Goal: Task Accomplishment & Management: Complete application form

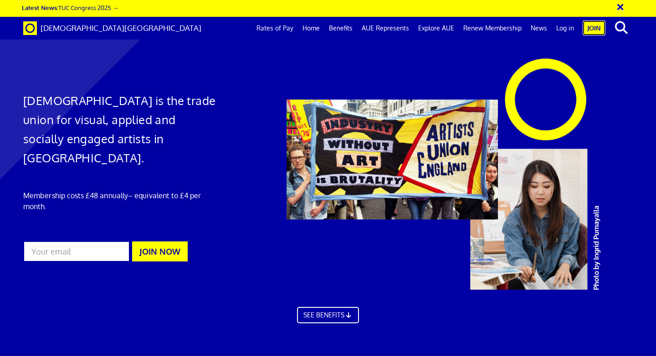
click at [594, 28] on link "Join" at bounding box center [593, 27] width 23 height 15
click at [587, 25] on link "Join" at bounding box center [593, 27] width 23 height 15
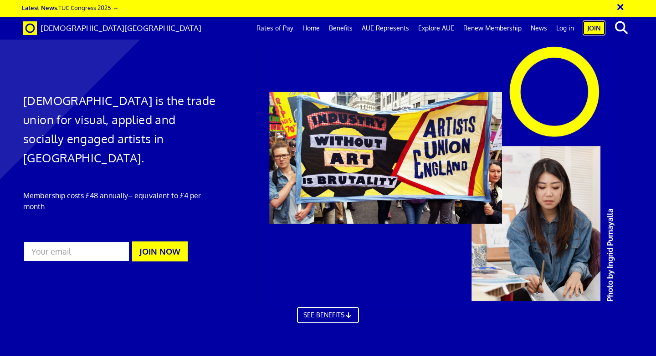
scroll to position [842, 0]
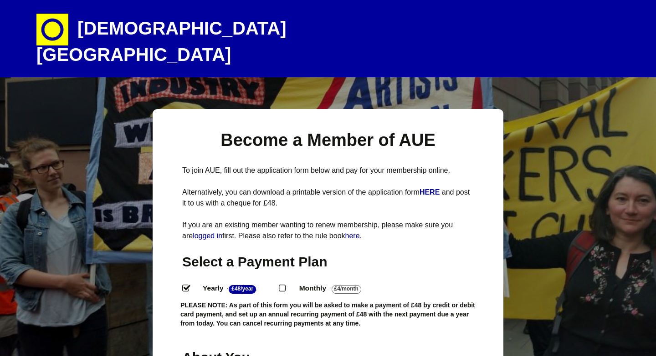
select select
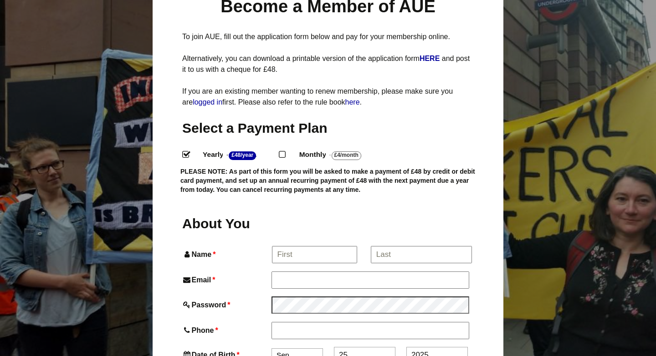
scroll to position [145, 0]
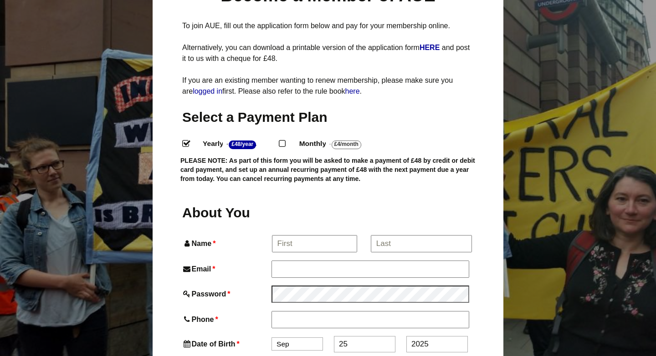
click at [316, 236] on input "Name *" at bounding box center [314, 244] width 85 height 16
type input "[PERSON_NAME]"
click at [415, 236] on input "*" at bounding box center [421, 244] width 101 height 16
type input "Furness"
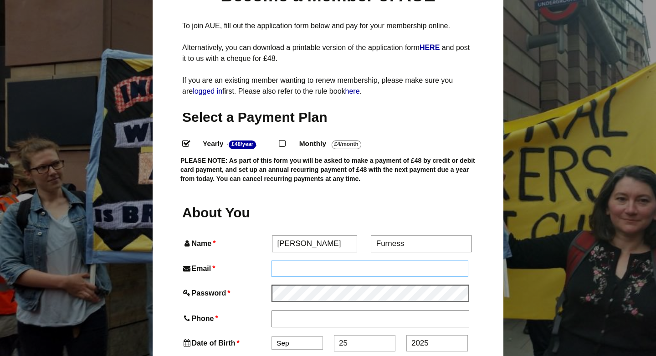
click at [370, 261] on input "Email *" at bounding box center [369, 269] width 197 height 16
type input "issiefurness@gmail.com"
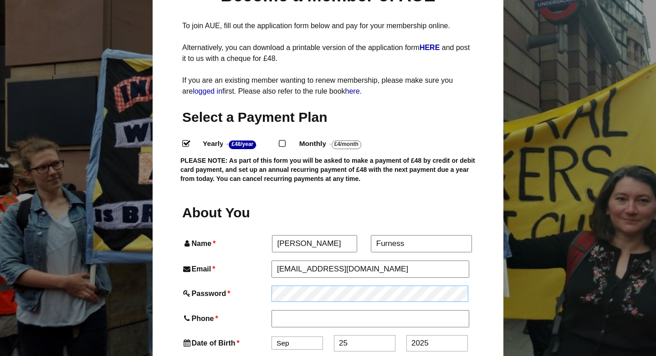
type input "issiefurness@gmail.com"
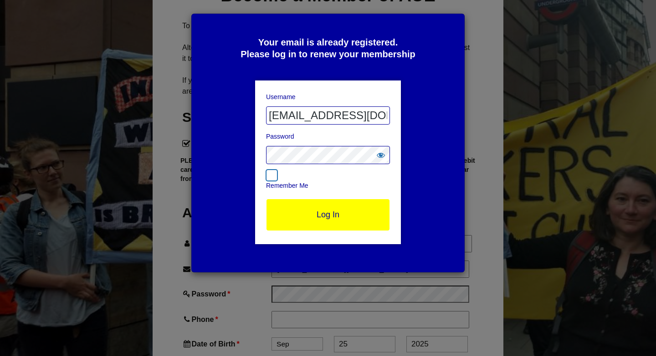
click at [270, 176] on input "Remember Me" at bounding box center [271, 175] width 11 height 11
checkbox input "true"
click at [314, 123] on input "issiefurness@gmail.com" at bounding box center [328, 116] width 124 height 18
click at [315, 119] on input "issiefurness@gmail.com" at bounding box center [328, 116] width 124 height 18
click at [318, 209] on input "Log In" at bounding box center [328, 215] width 124 height 32
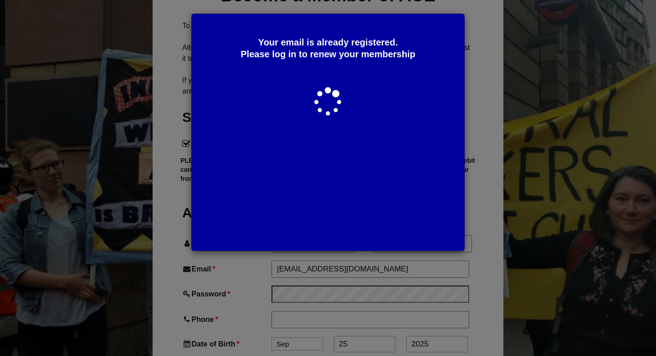
scroll to position [0, 0]
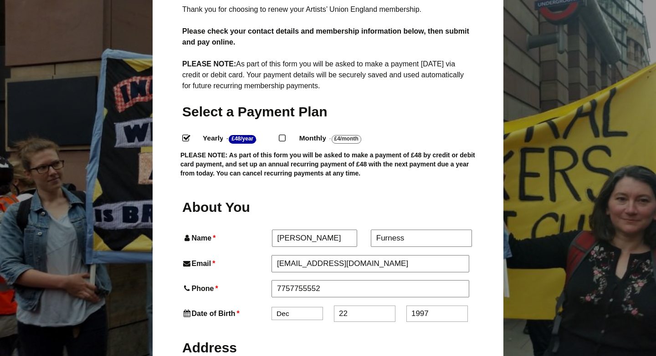
scroll to position [209, 0]
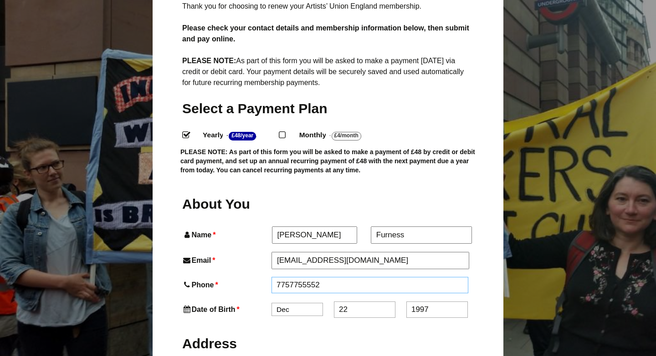
click at [276, 277] on input "7757755552" at bounding box center [369, 285] width 197 height 16
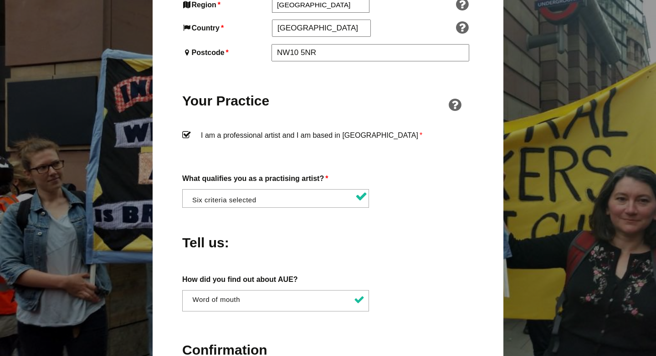
scroll to position [676, 0]
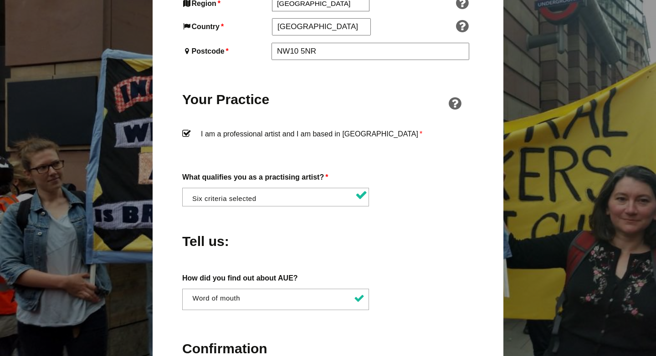
type input "07757755552"
click at [311, 189] on li at bounding box center [278, 196] width 187 height 15
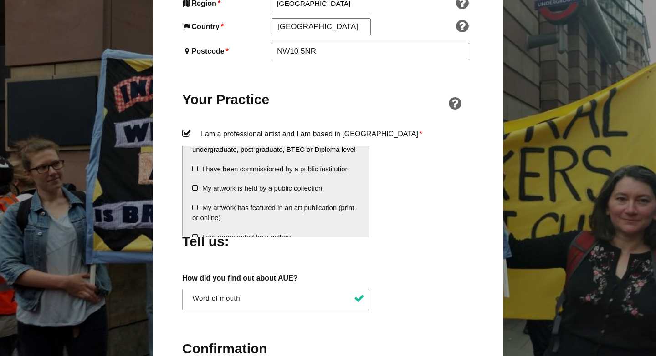
scroll to position [115, 0]
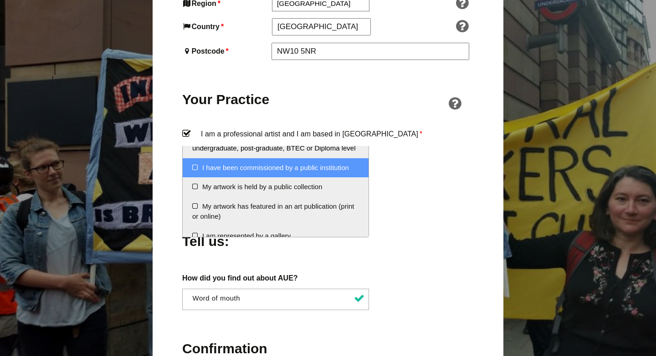
click at [193, 166] on li "I have been commissioned by a public institution" at bounding box center [276, 168] width 186 height 20
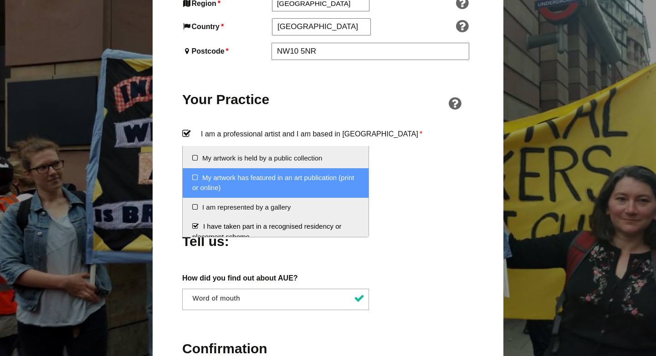
scroll to position [145, 0]
click at [193, 175] on li "My artwork has featured in an art publication (print or online)" at bounding box center [276, 183] width 186 height 30
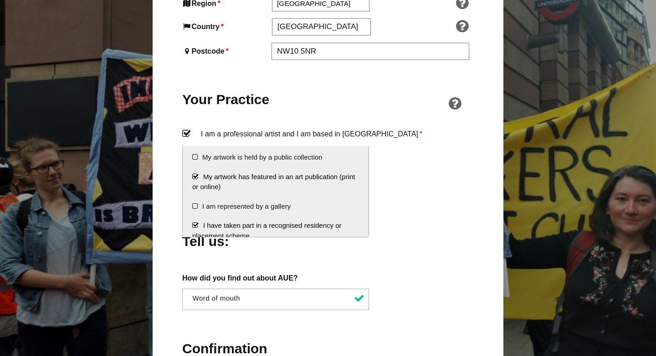
scroll to position [153, 0]
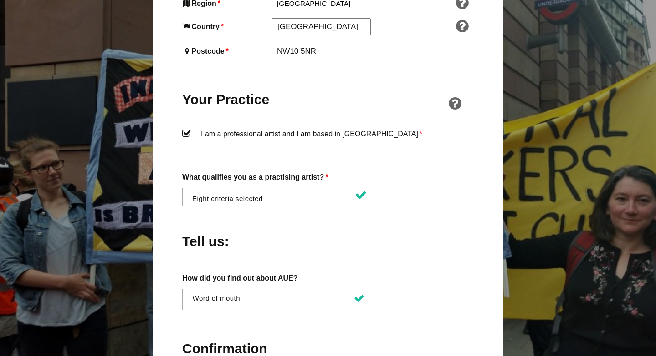
click at [439, 214] on div "Tell us:" at bounding box center [327, 239] width 291 height 50
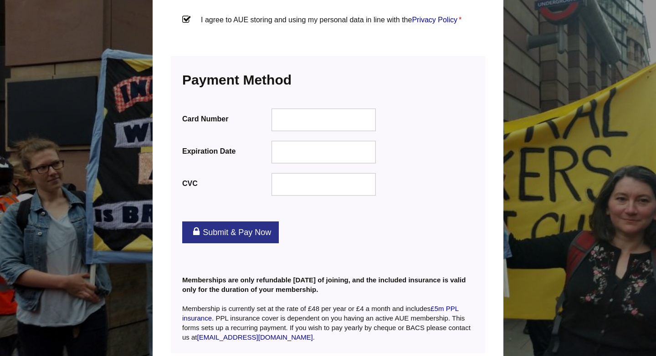
scroll to position [1153, 0]
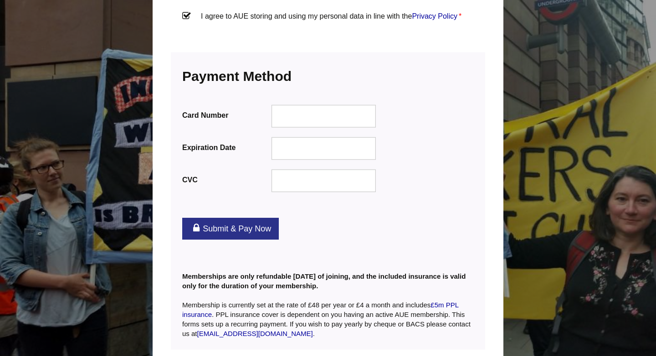
click at [399, 100] on div "Card Number Expiration Date CVC" at bounding box center [327, 146] width 291 height 93
click at [285, 137] on div at bounding box center [323, 148] width 105 height 23
click at [316, 105] on div at bounding box center [323, 116] width 105 height 23
click at [318, 105] on div at bounding box center [323, 116] width 105 height 23
click at [309, 137] on div at bounding box center [323, 148] width 105 height 23
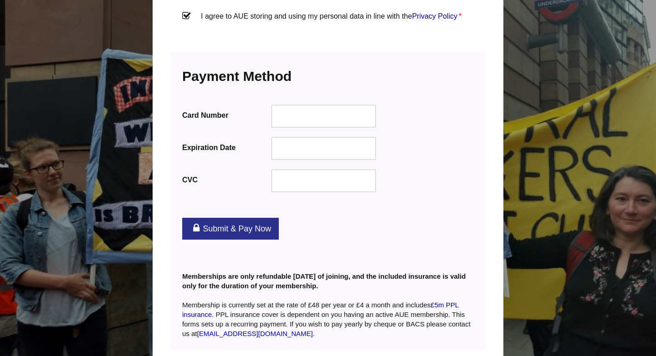
click at [305, 169] on div at bounding box center [323, 180] width 105 height 23
click at [253, 218] on link "Submit & Pay Now" at bounding box center [230, 229] width 97 height 22
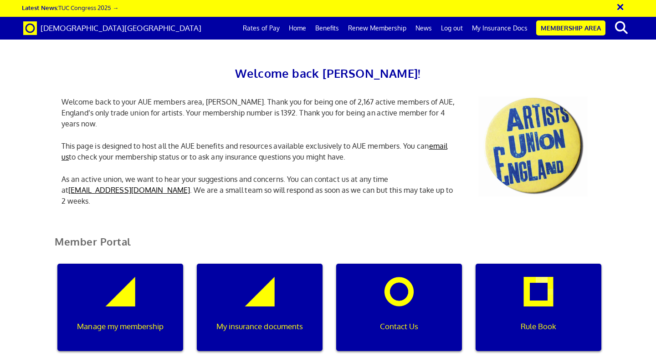
scroll to position [0, 3]
click at [249, 301] on div "My insurance documents" at bounding box center [260, 307] width 126 height 87
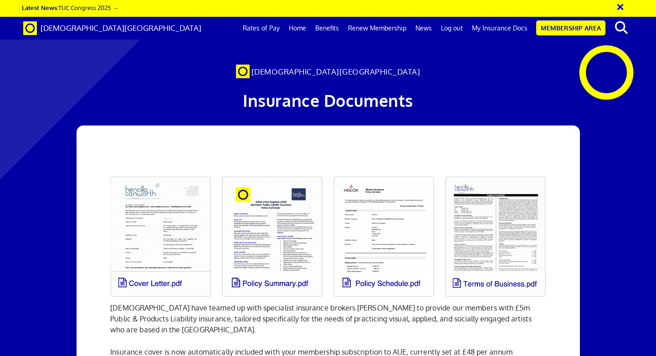
scroll to position [0, 5]
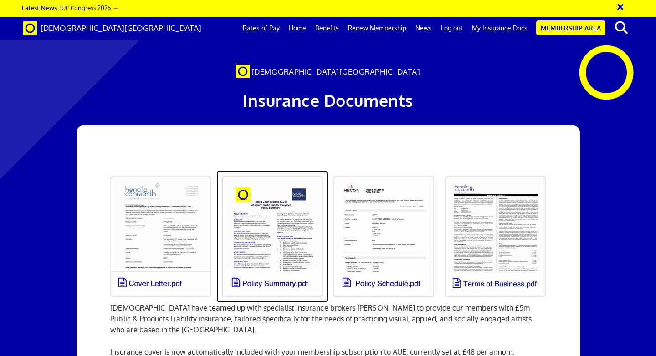
click at [285, 230] on link at bounding box center [272, 237] width 112 height 132
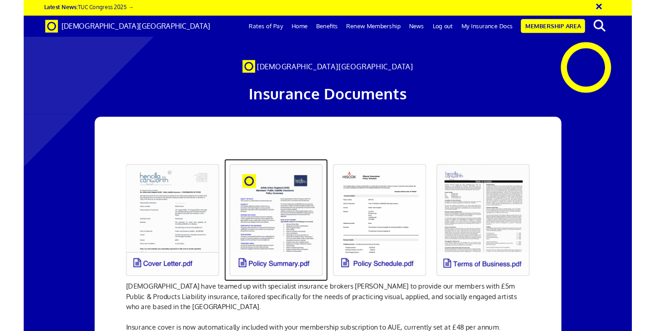
scroll to position [2, 0]
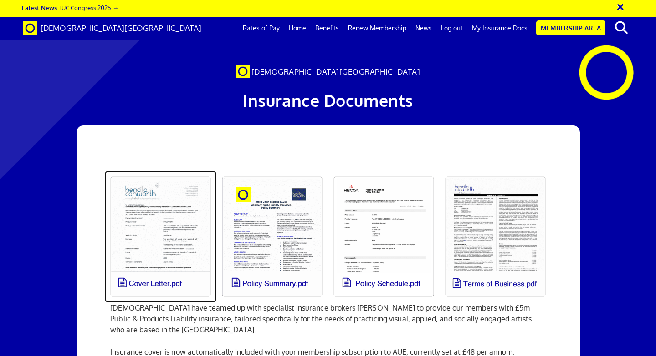
click at [145, 214] on link at bounding box center [161, 237] width 112 height 132
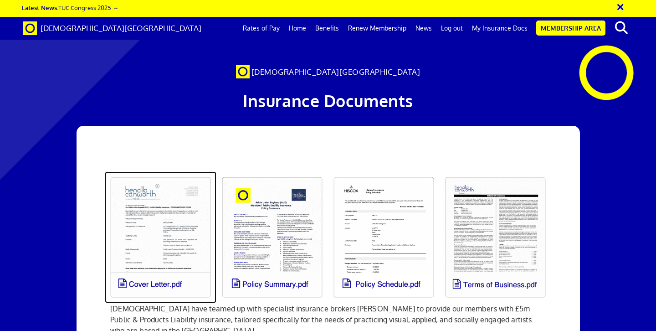
scroll to position [54, 0]
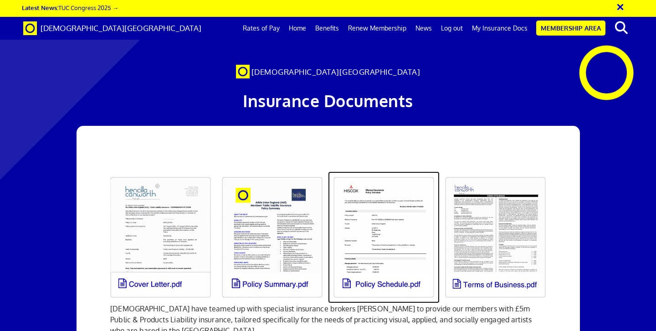
click at [368, 171] on link at bounding box center [384, 237] width 112 height 132
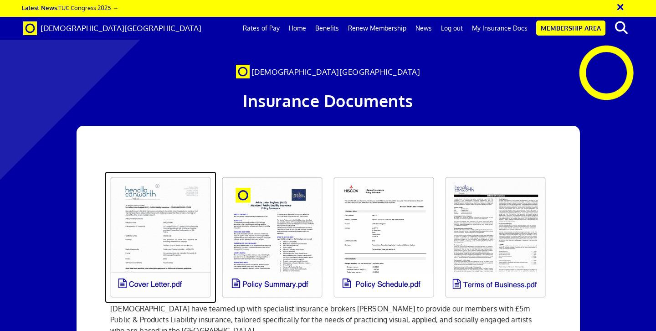
click at [196, 171] on link at bounding box center [161, 237] width 112 height 132
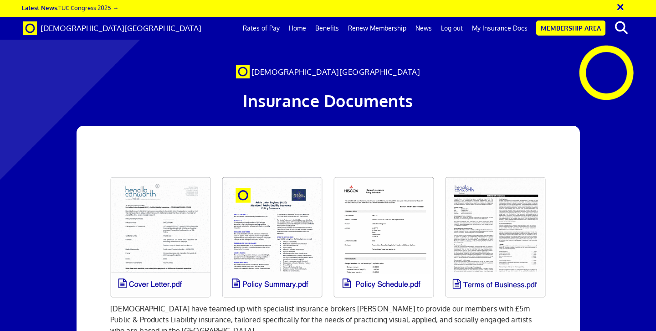
scroll to position [0, 5]
click at [491, 30] on link "My Insurance Docs" at bounding box center [499, 28] width 65 height 23
click at [483, 28] on link "My Insurance Docs" at bounding box center [499, 28] width 65 height 23
